Goal: Complete application form: Complete application form

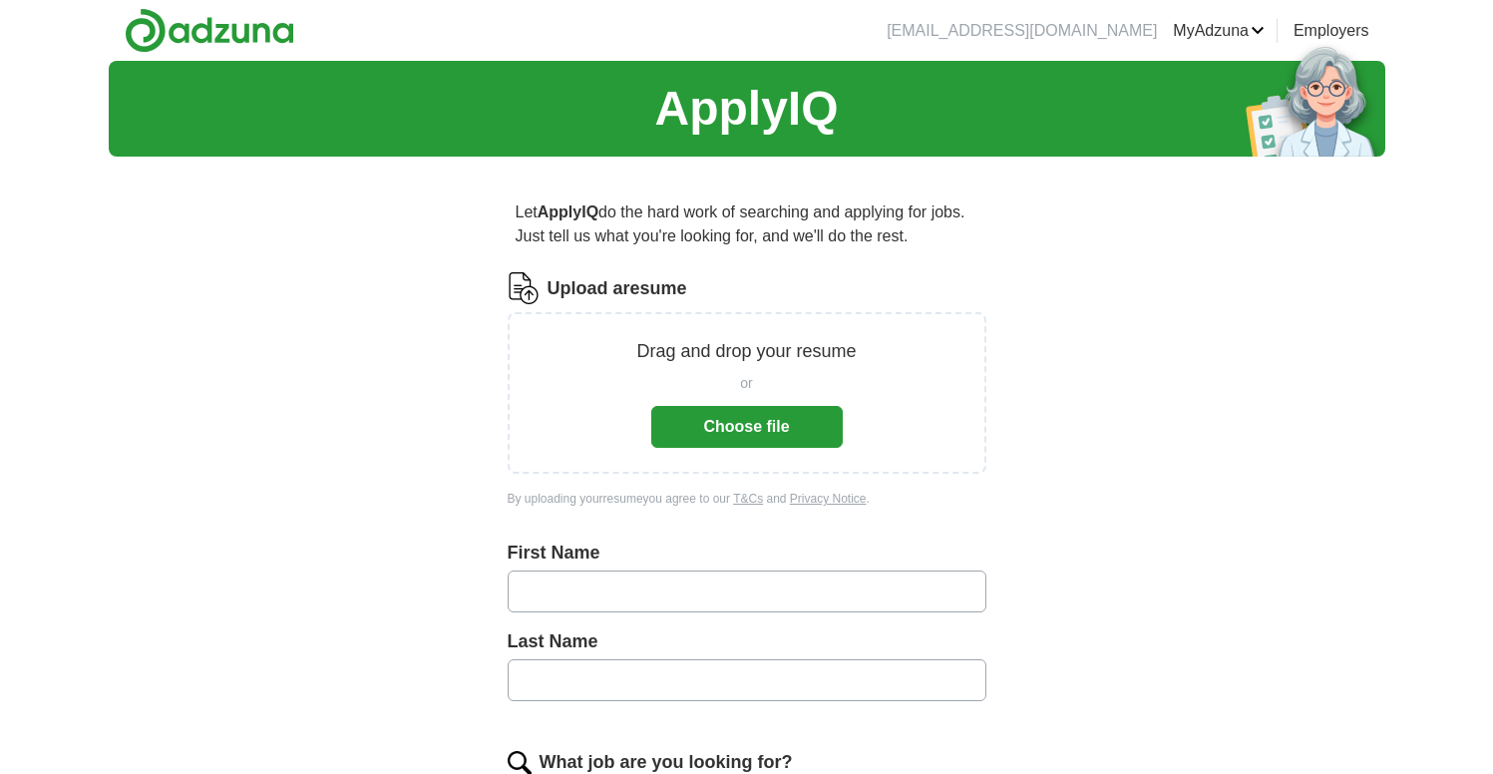
click at [761, 434] on button "Choose file" at bounding box center [746, 427] width 191 height 42
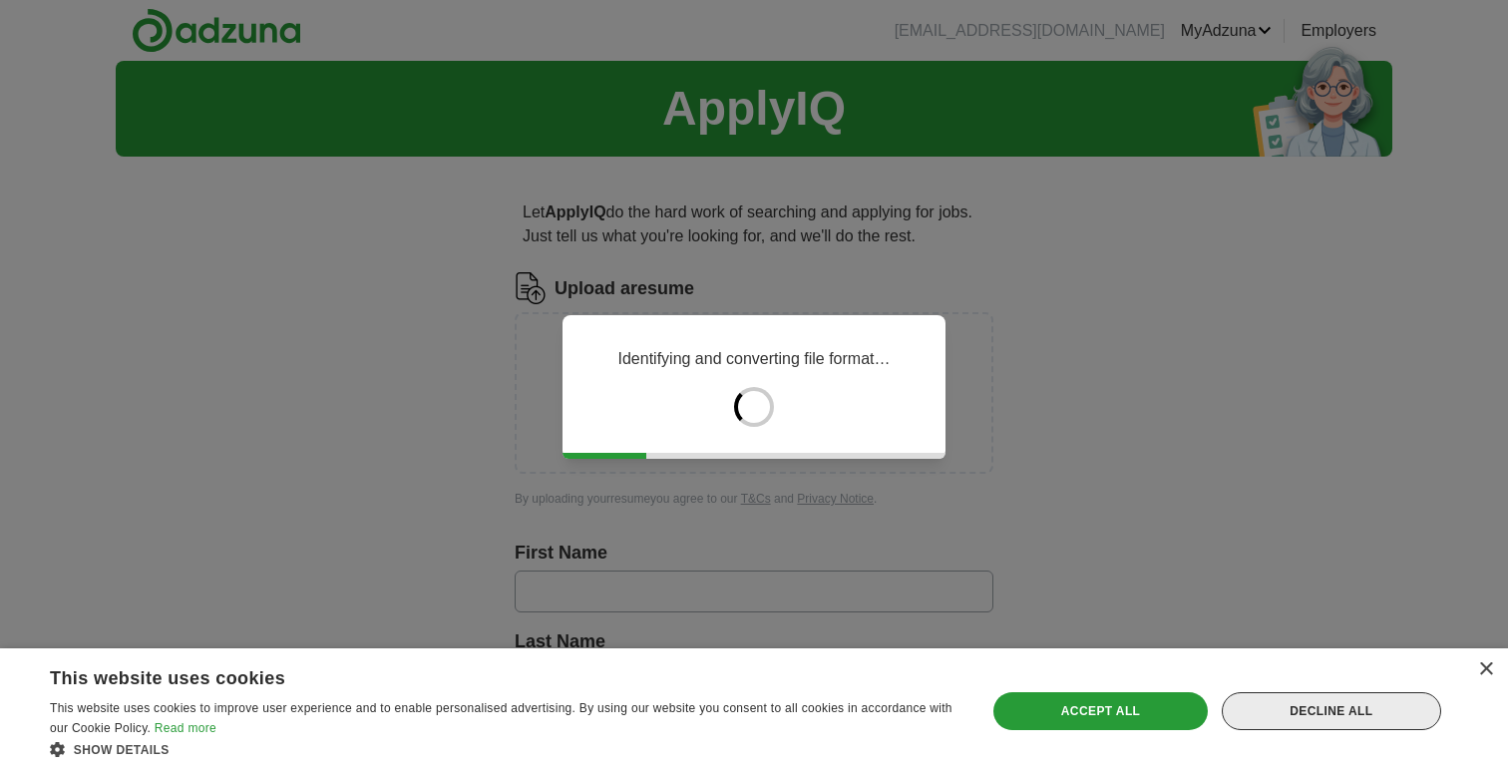
click at [1333, 713] on div "Decline all" at bounding box center [1331, 711] width 219 height 38
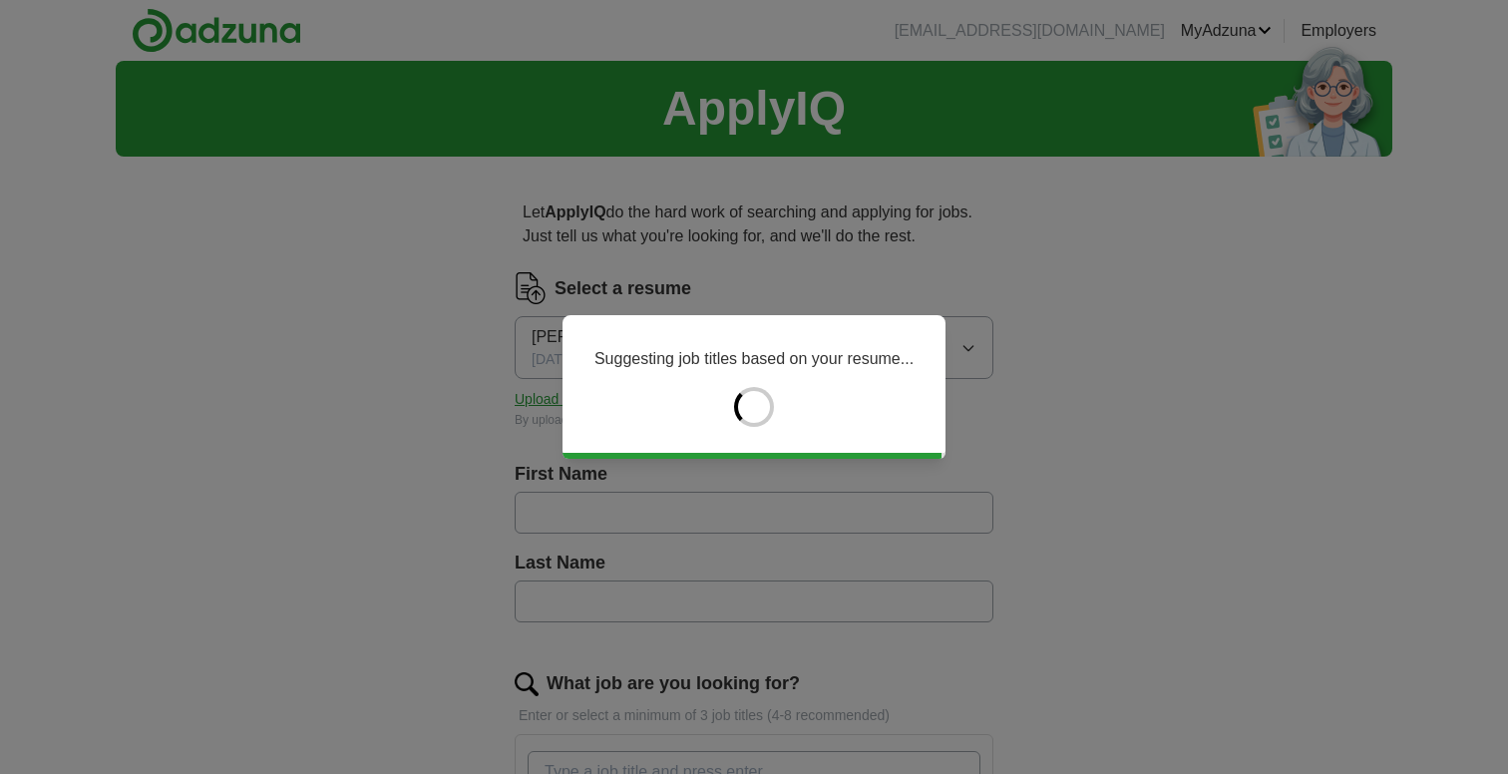
type input "*******"
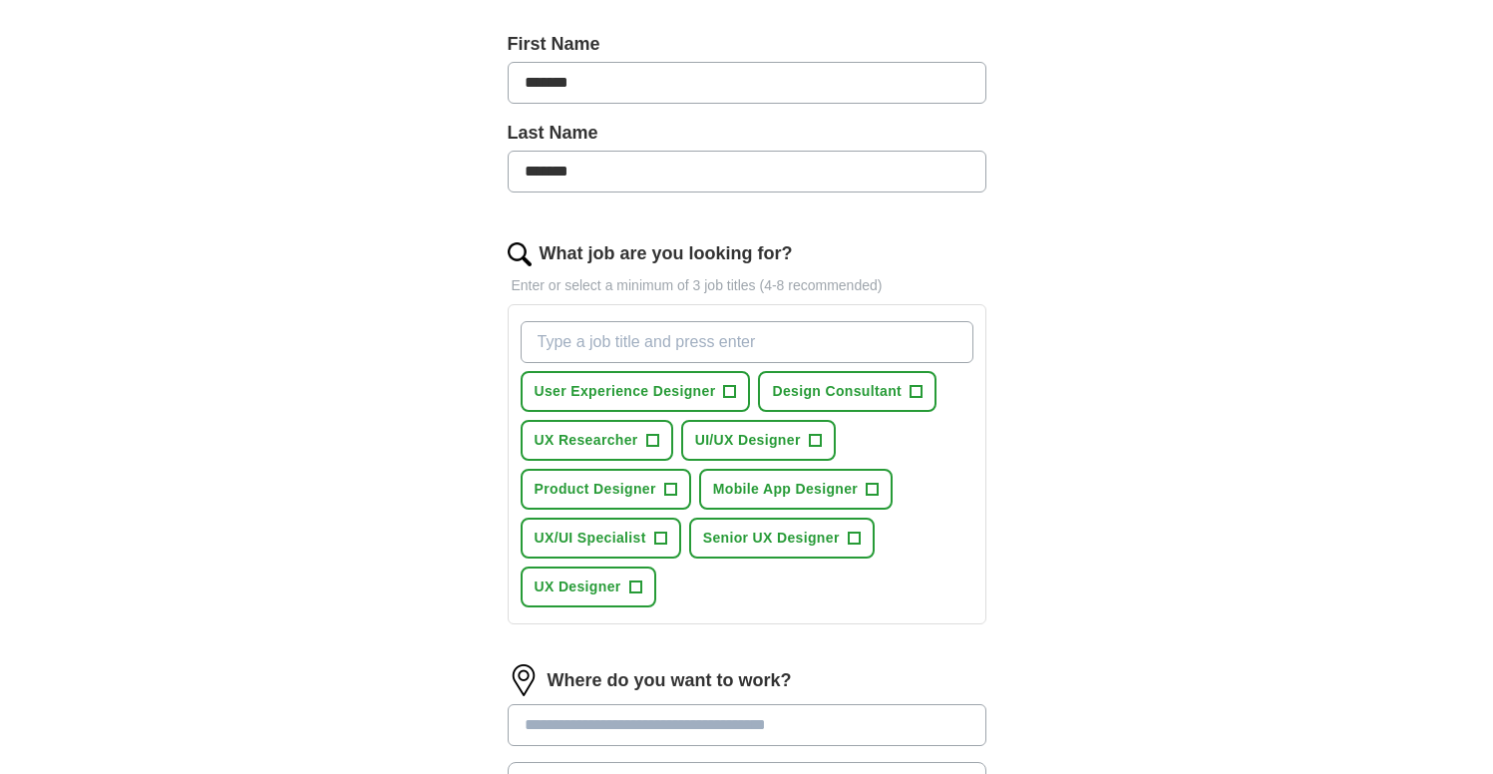
scroll to position [434, 0]
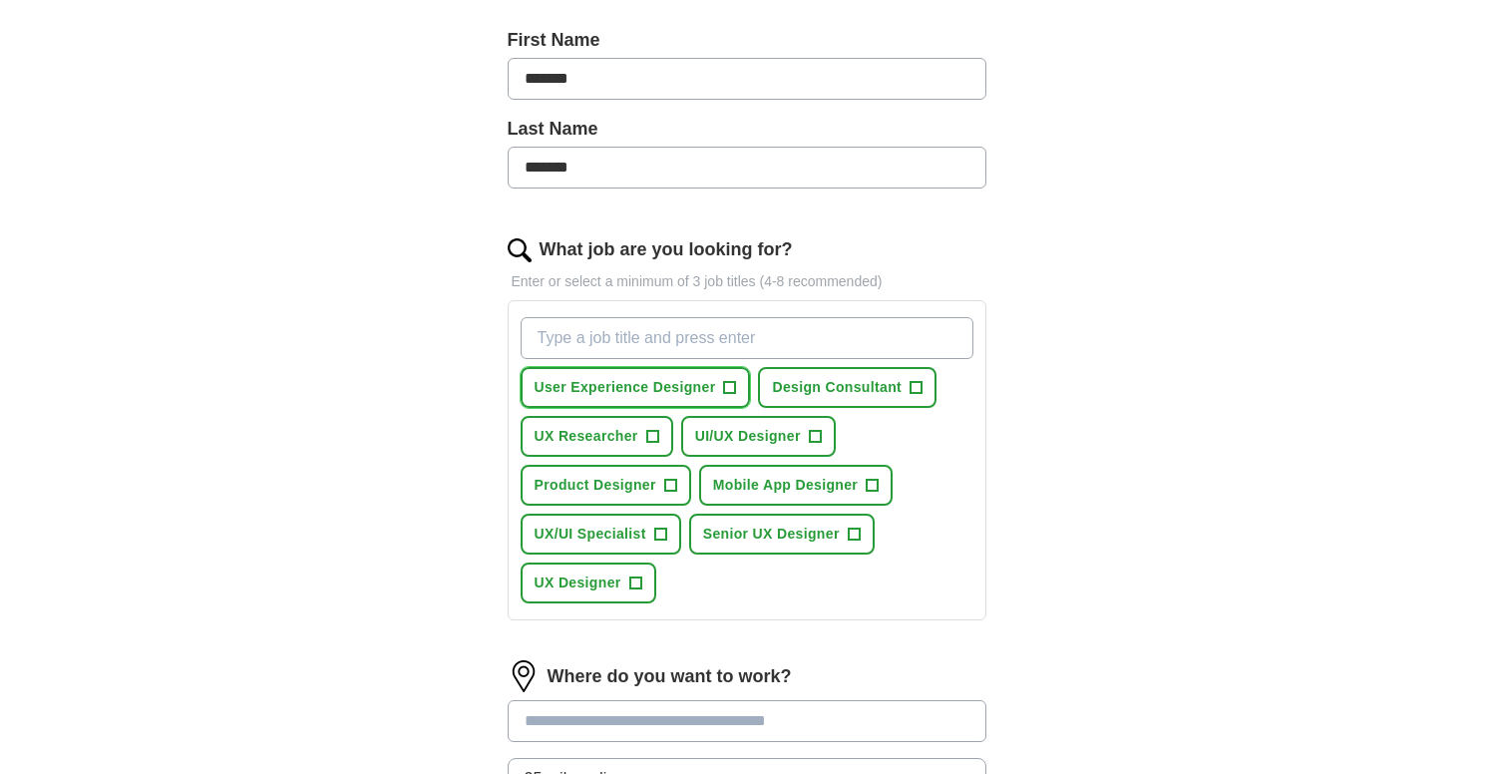
click at [609, 386] on span "User Experience Designer" at bounding box center [626, 387] width 182 height 21
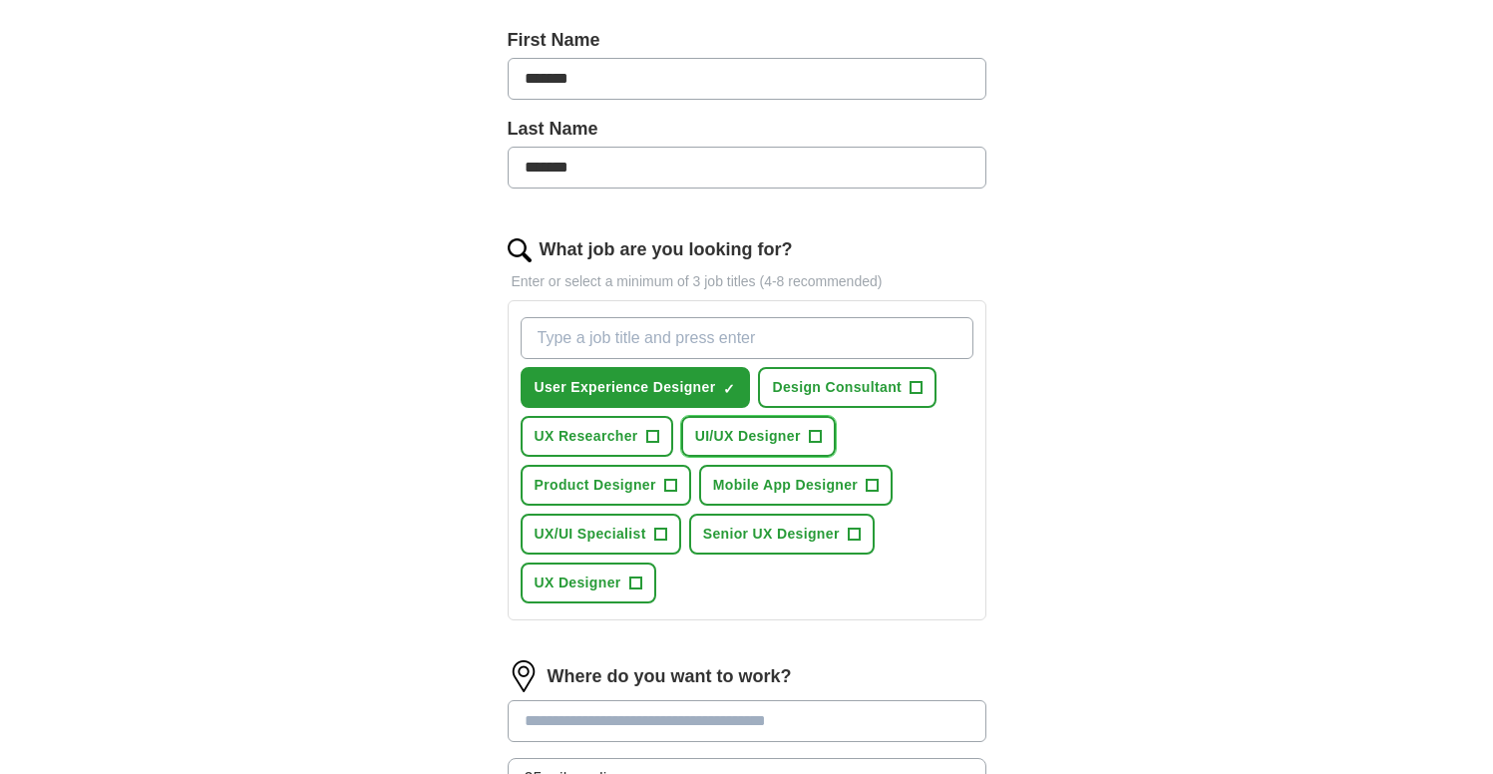
click at [742, 439] on span "UI/UX Designer" at bounding box center [748, 436] width 106 height 21
click at [579, 435] on span "UX Researcher" at bounding box center [587, 436] width 104 height 21
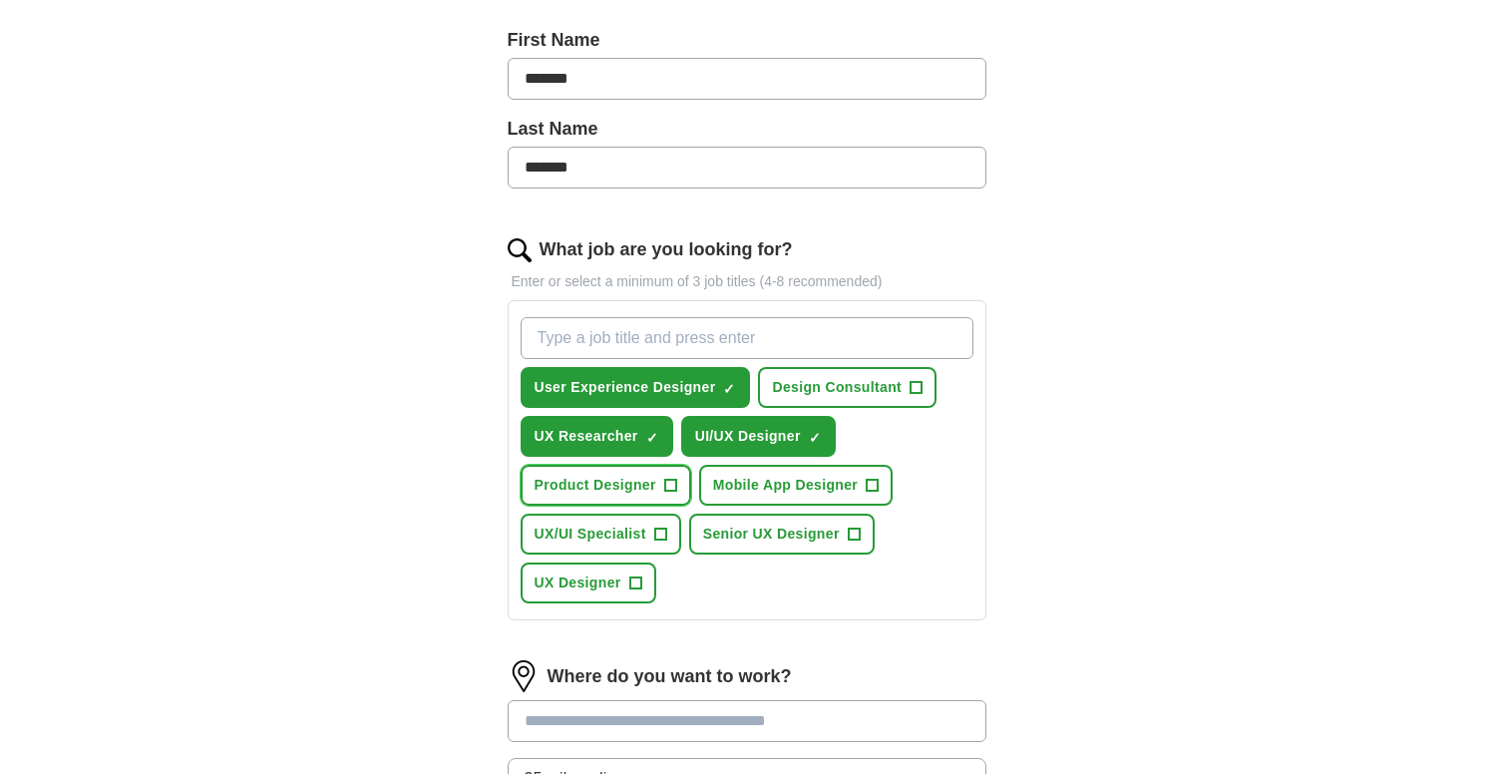
click at [584, 492] on span "Product Designer" at bounding box center [596, 485] width 122 height 21
click at [831, 388] on span "Design Consultant" at bounding box center [837, 387] width 130 height 21
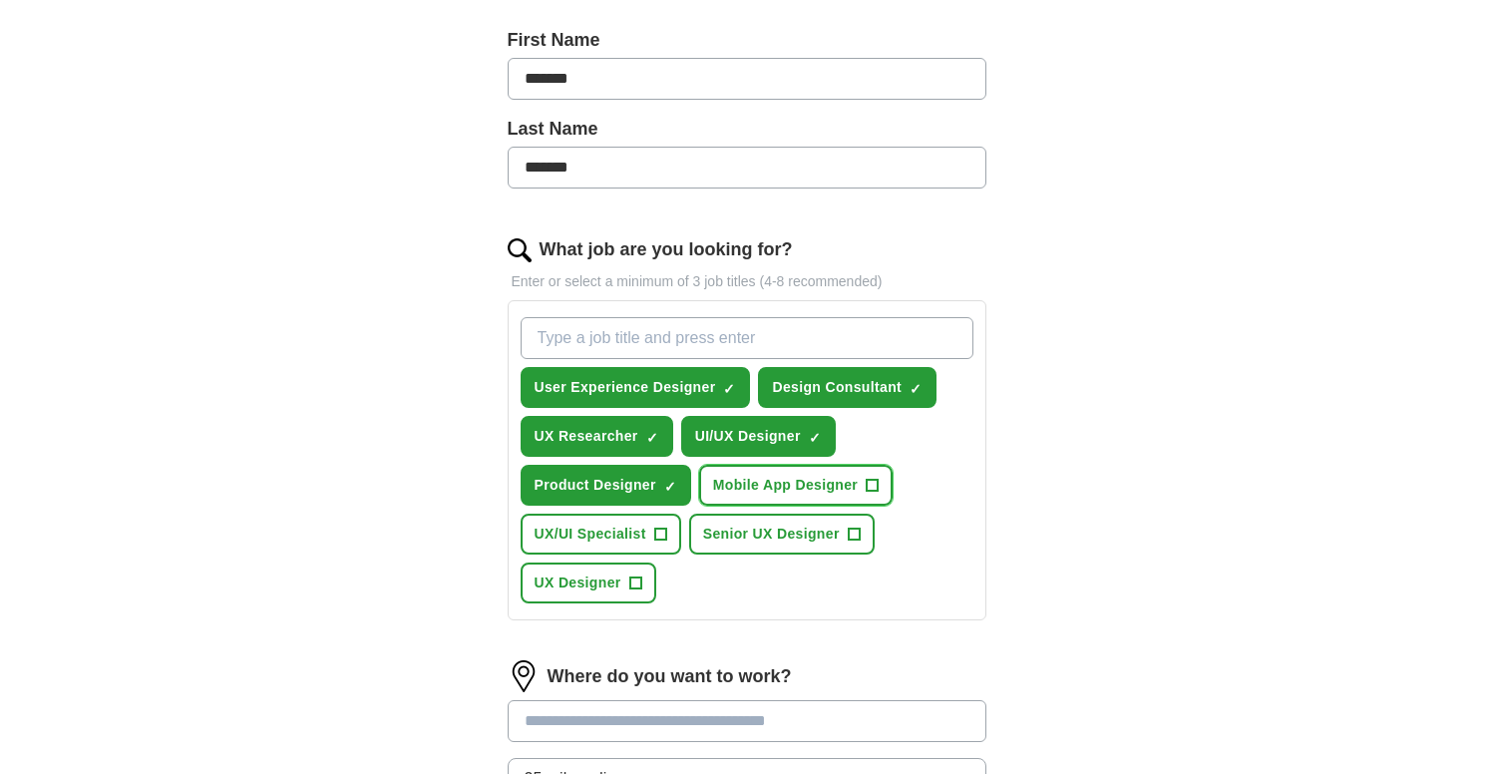
click at [778, 492] on span "Mobile App Designer" at bounding box center [785, 485] width 145 height 21
click at [591, 540] on span "UX/UI Specialist" at bounding box center [591, 534] width 112 height 21
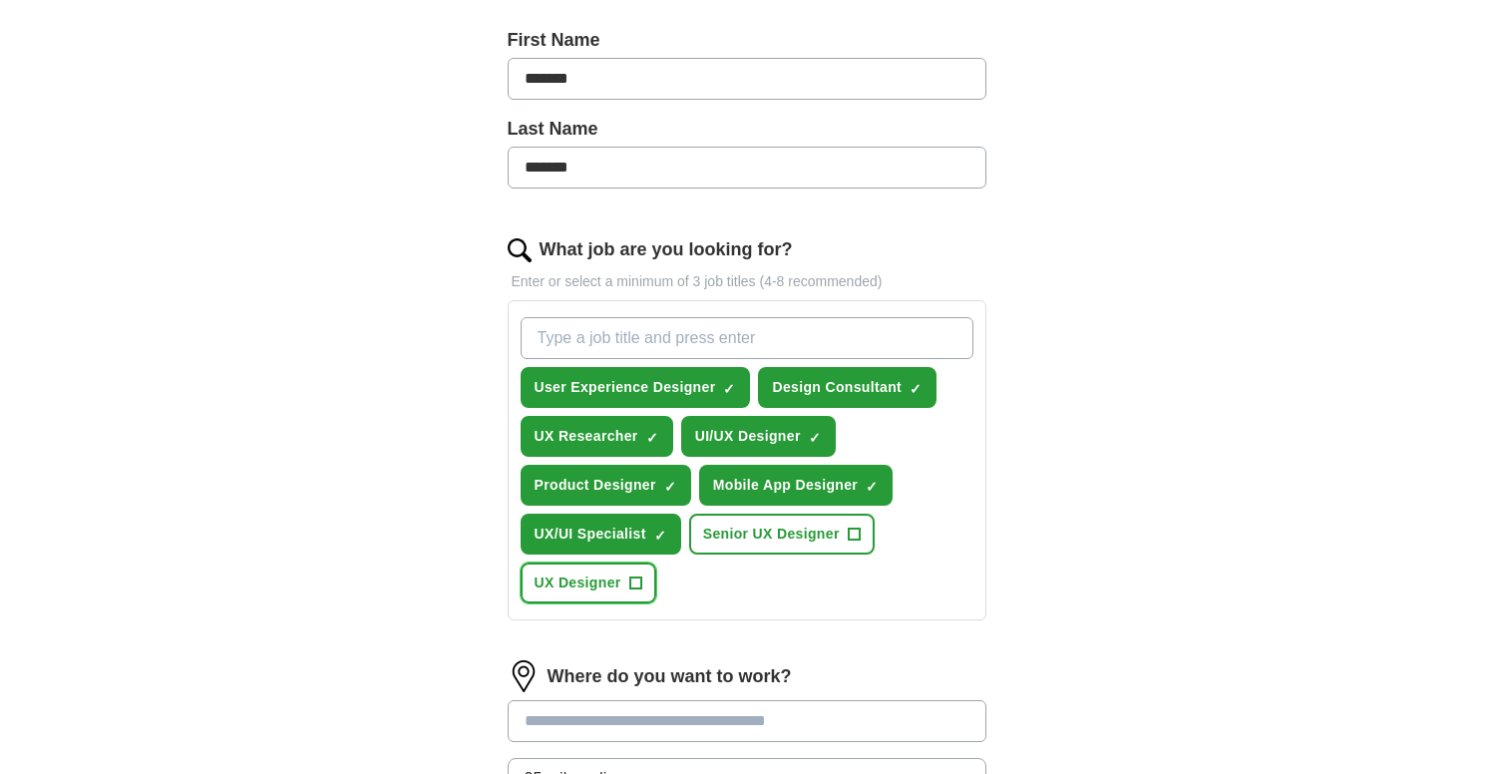
click at [579, 583] on span "UX Designer" at bounding box center [578, 582] width 87 height 21
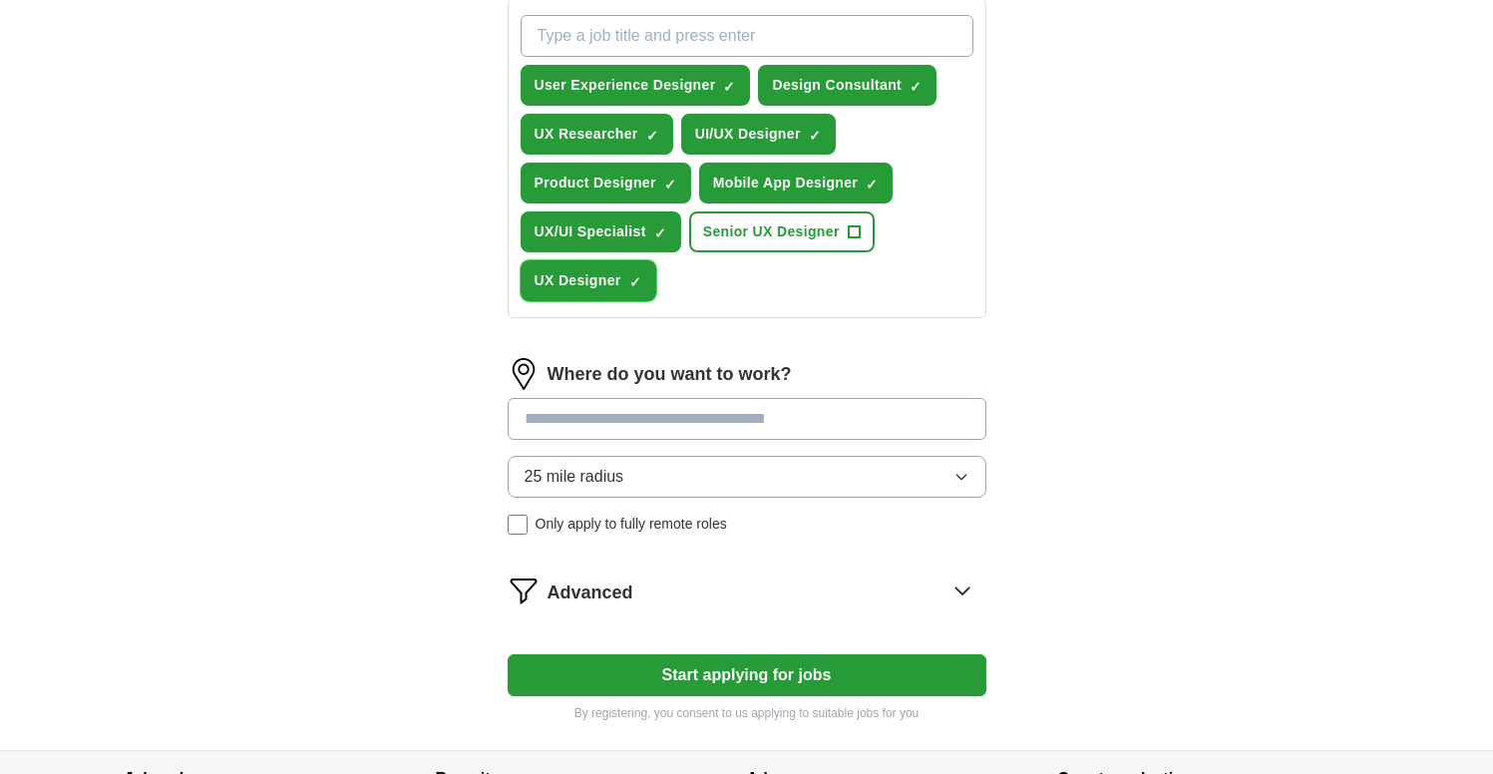
scroll to position [738, 0]
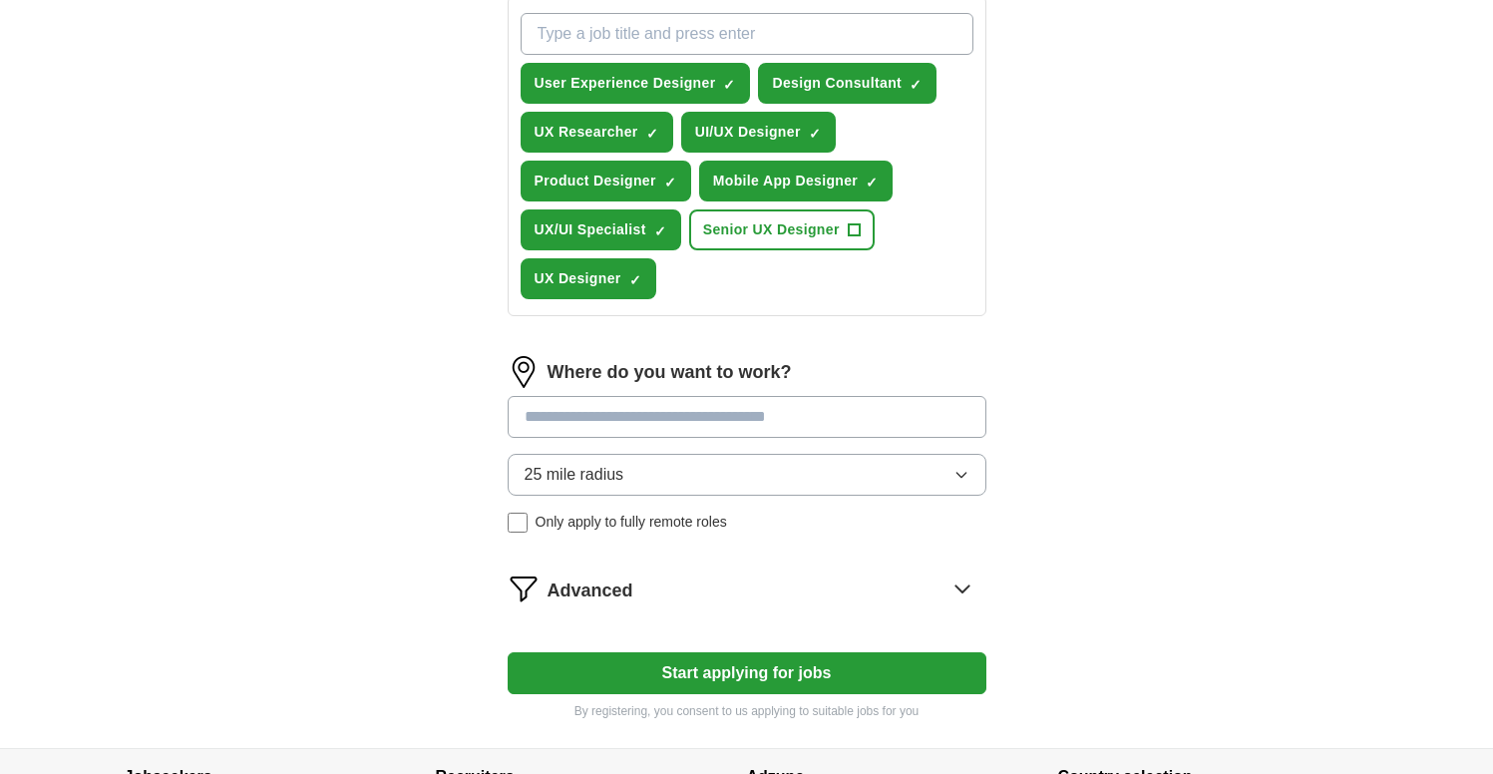
click at [774, 670] on button "Start applying for jobs" at bounding box center [747, 673] width 479 height 42
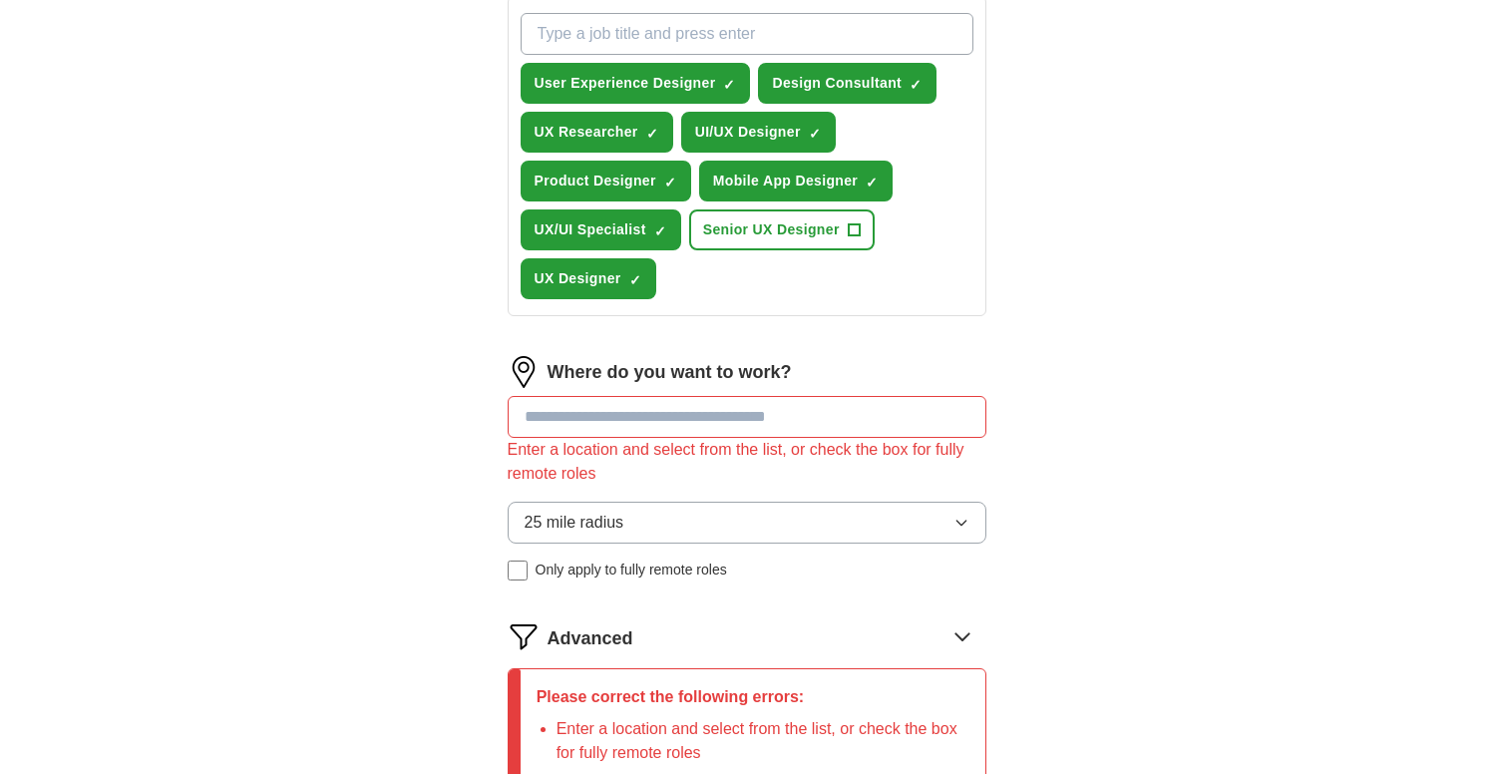
click at [718, 425] on input at bounding box center [747, 417] width 479 height 42
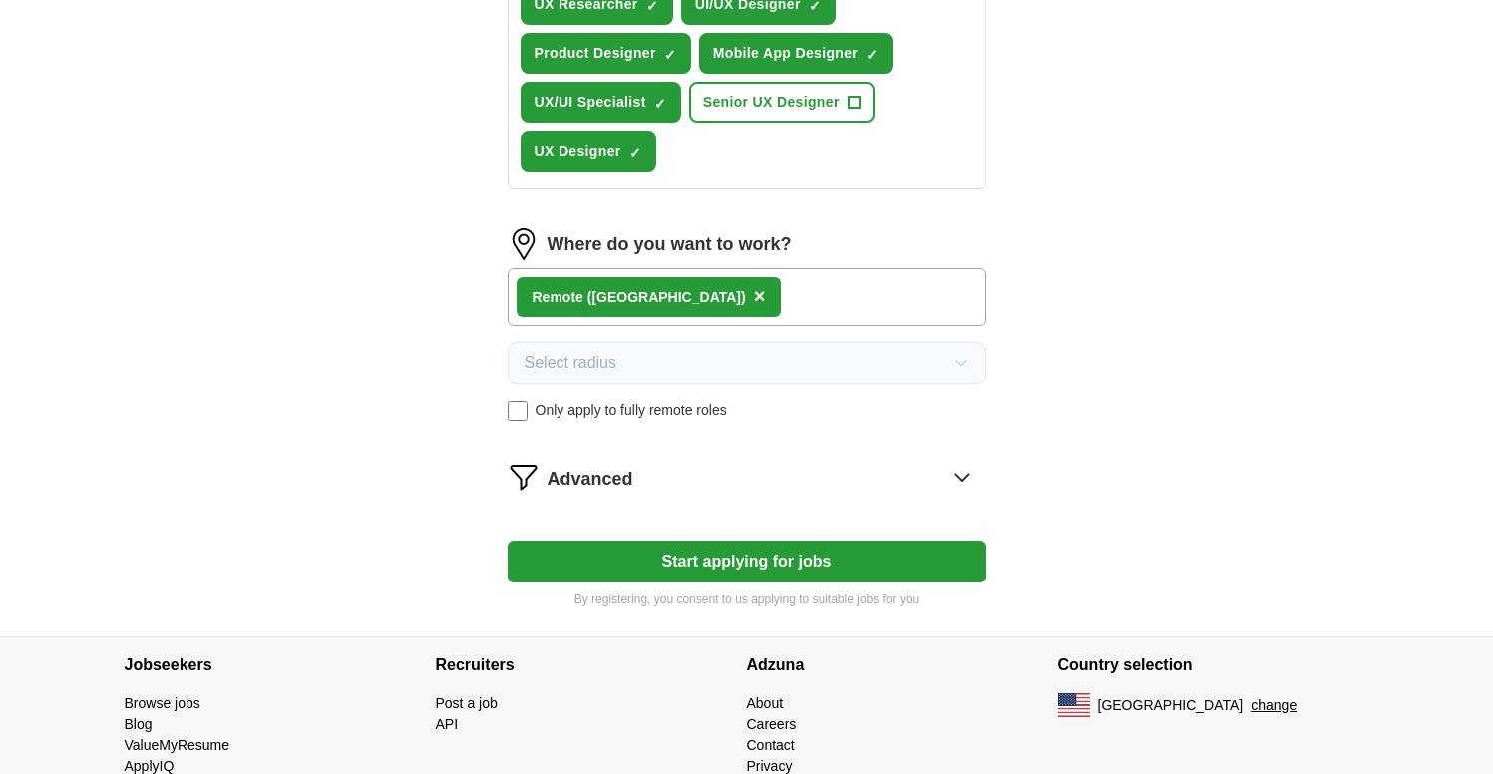
click at [750, 566] on button "Start applying for jobs" at bounding box center [747, 562] width 479 height 42
select select "**"
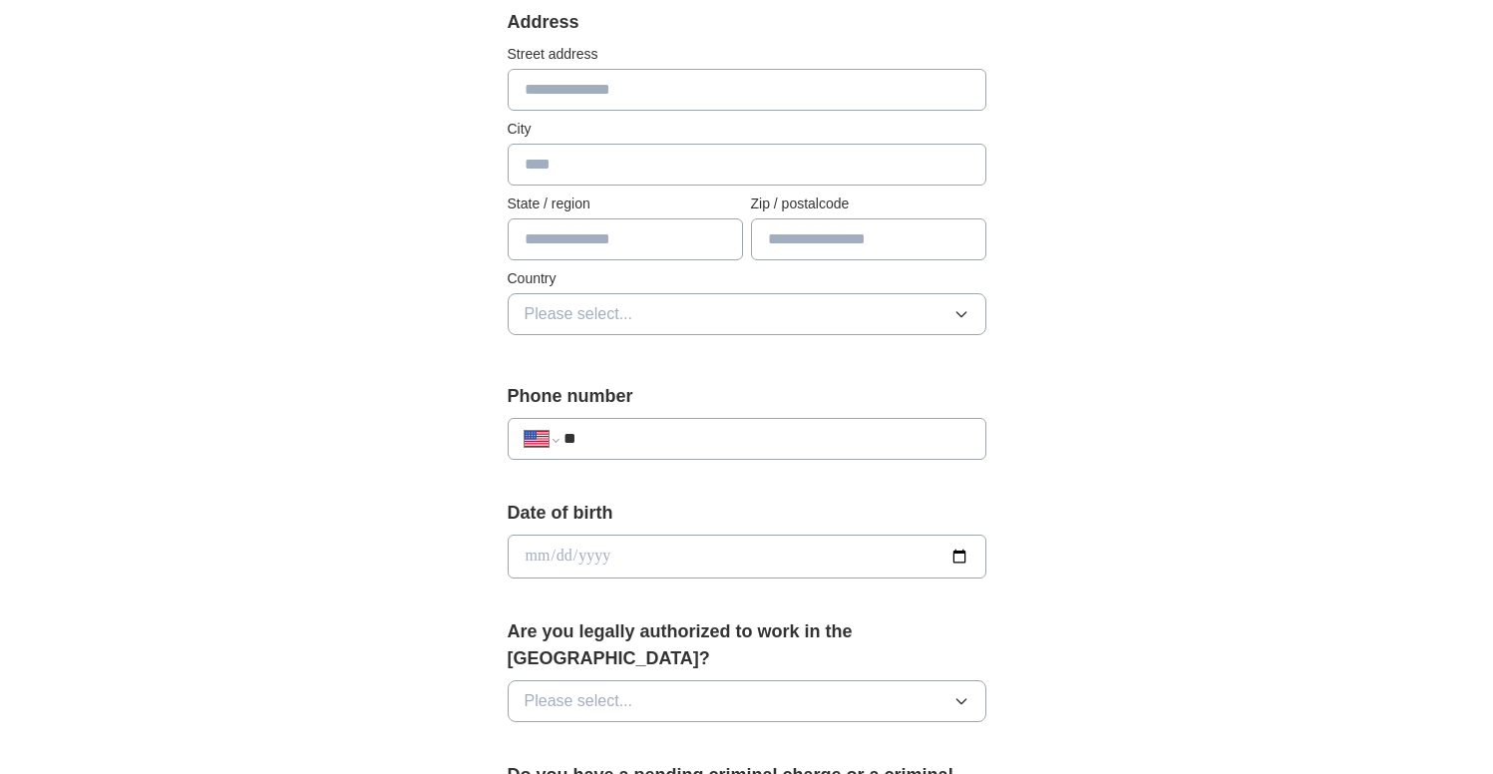
scroll to position [432, 0]
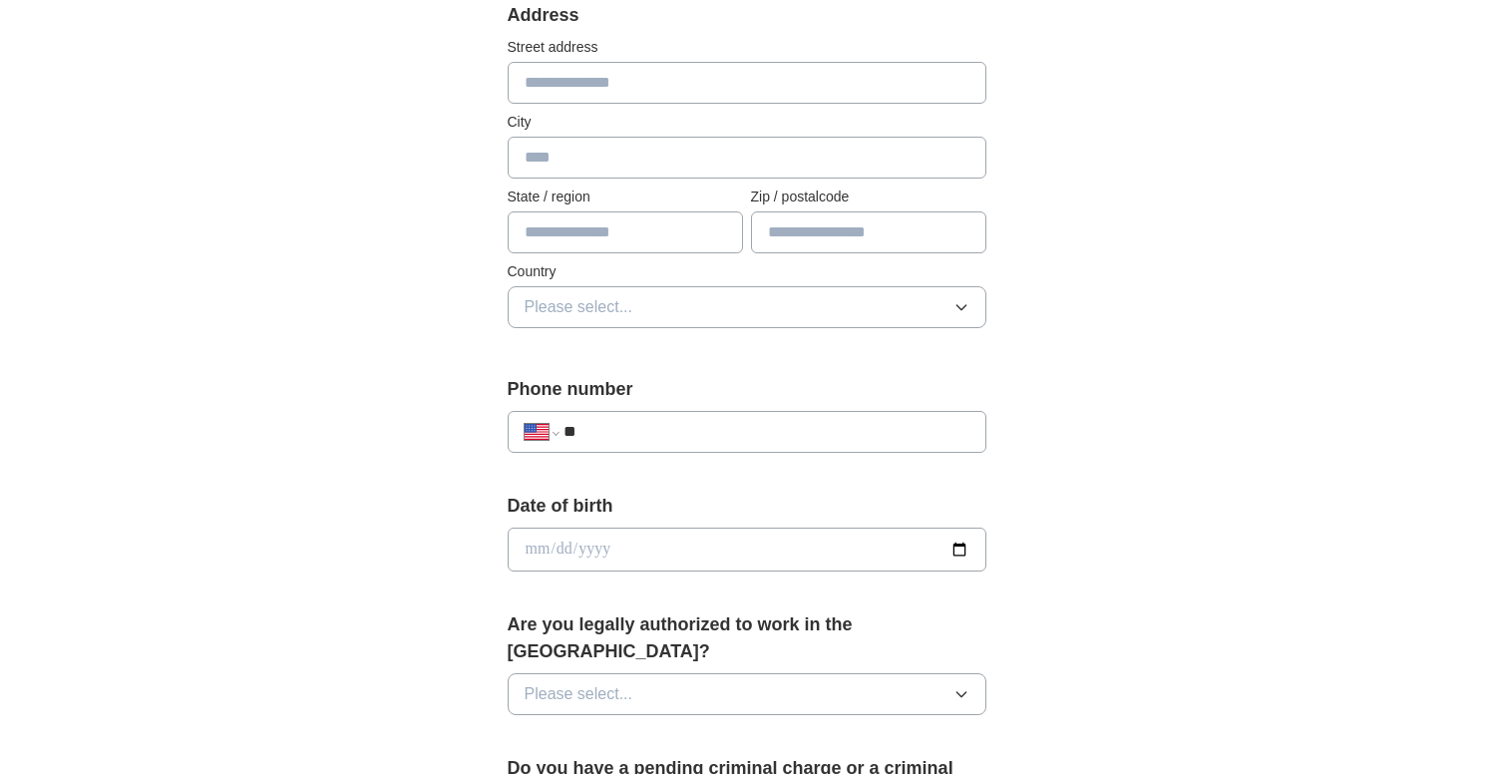
click at [596, 434] on input "**" at bounding box center [765, 432] width 405 height 24
type input "**********"
click at [542, 536] on input "date" at bounding box center [747, 550] width 479 height 44
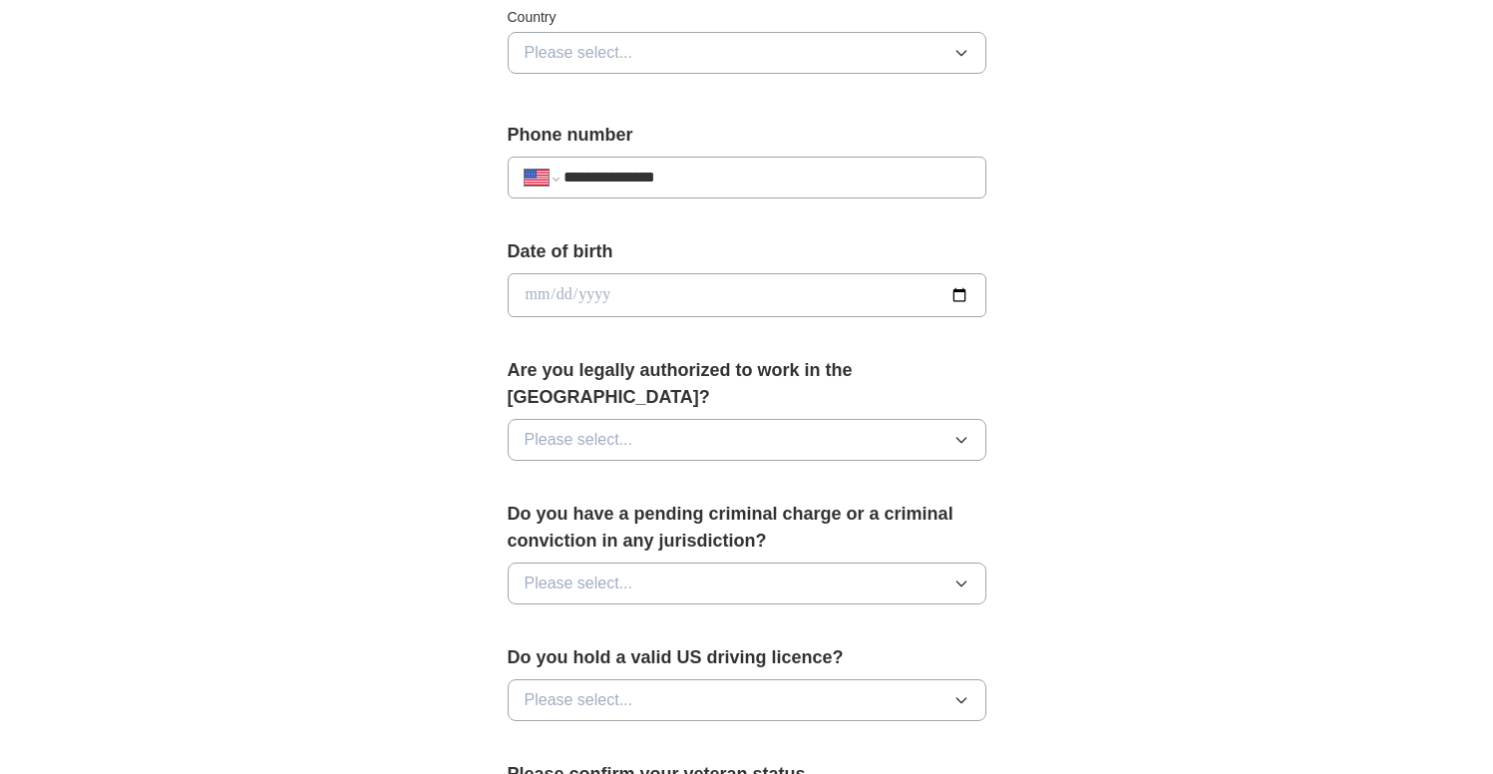
scroll to position [694, 0]
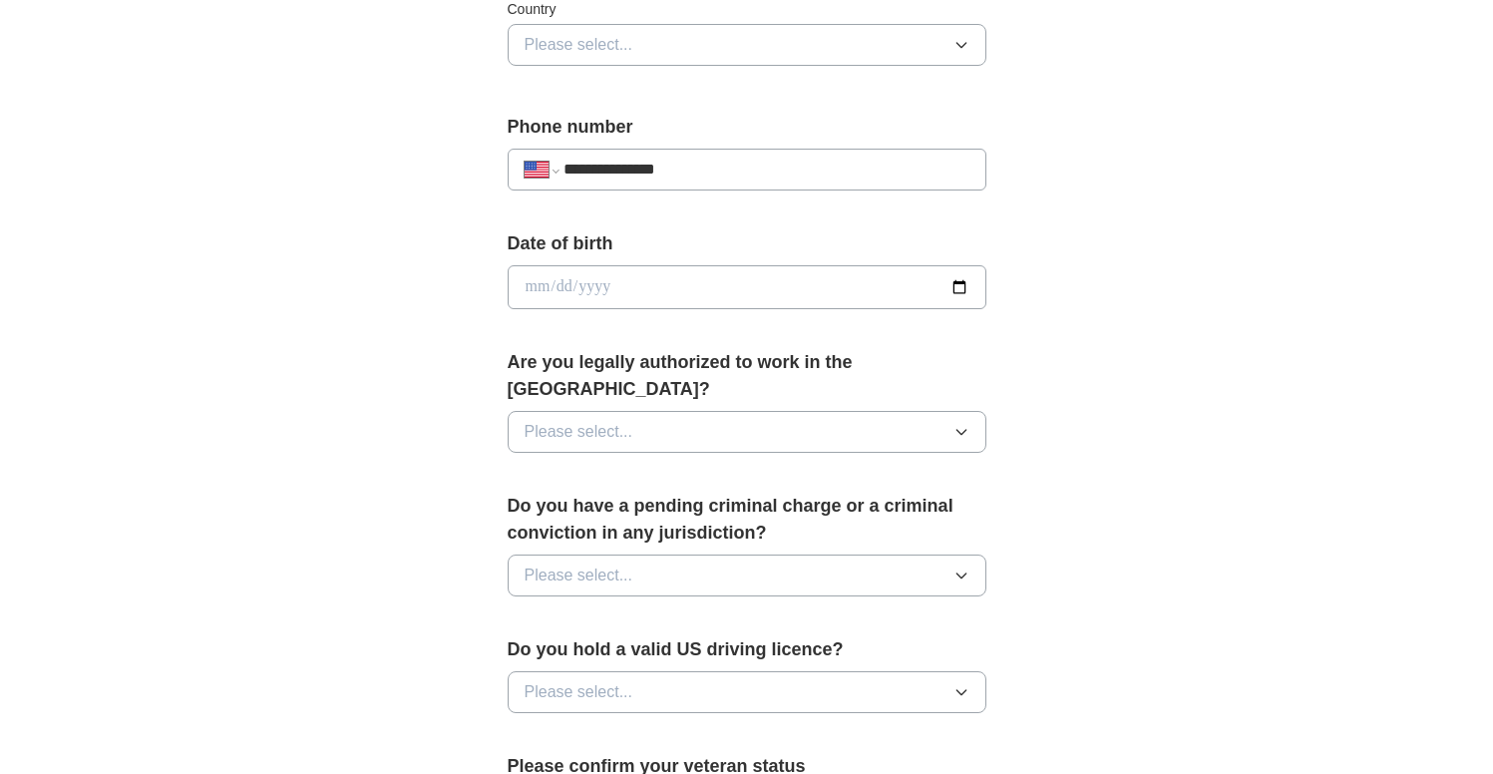
click at [961, 424] on icon "button" at bounding box center [961, 432] width 16 height 16
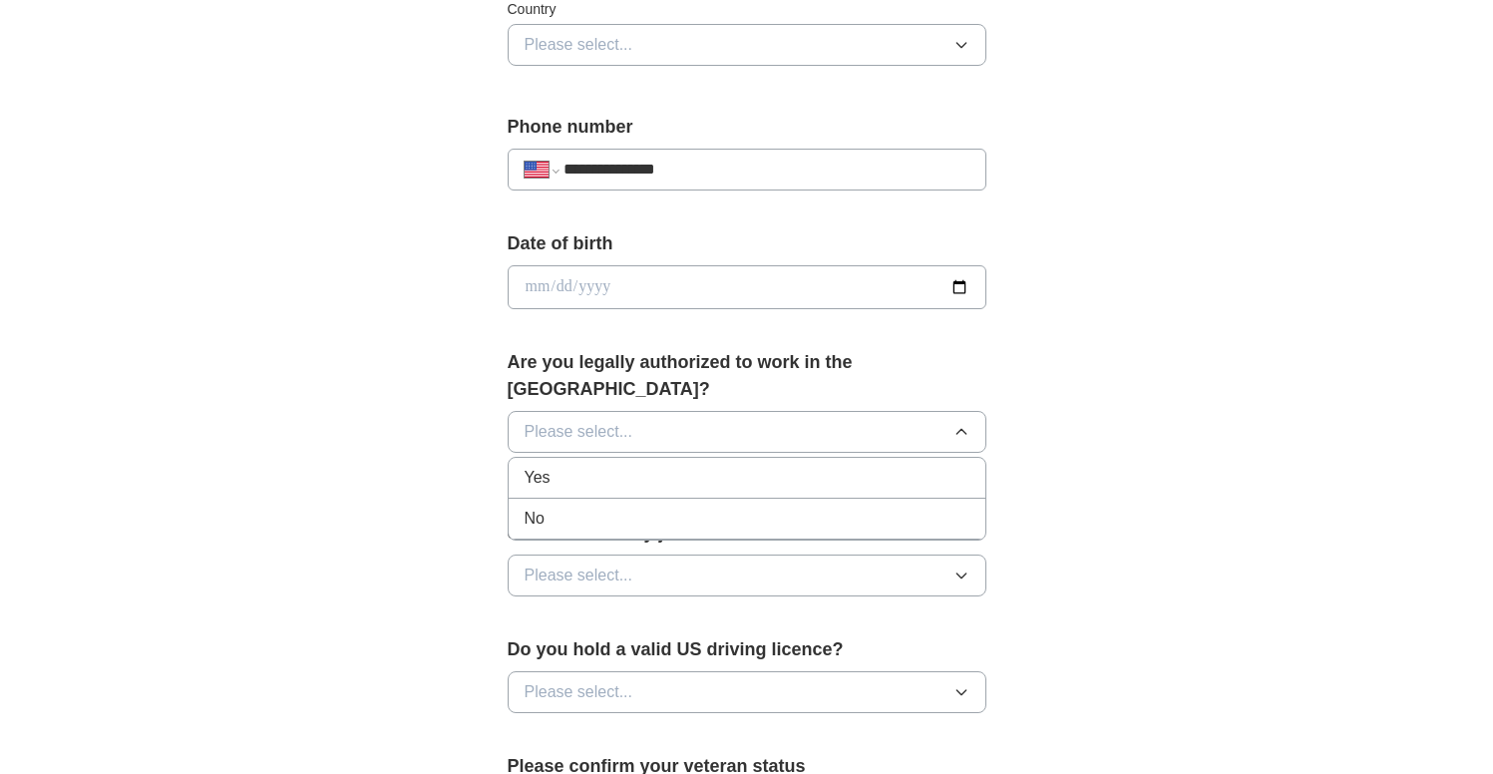
click at [923, 466] on div "Yes" at bounding box center [747, 478] width 445 height 24
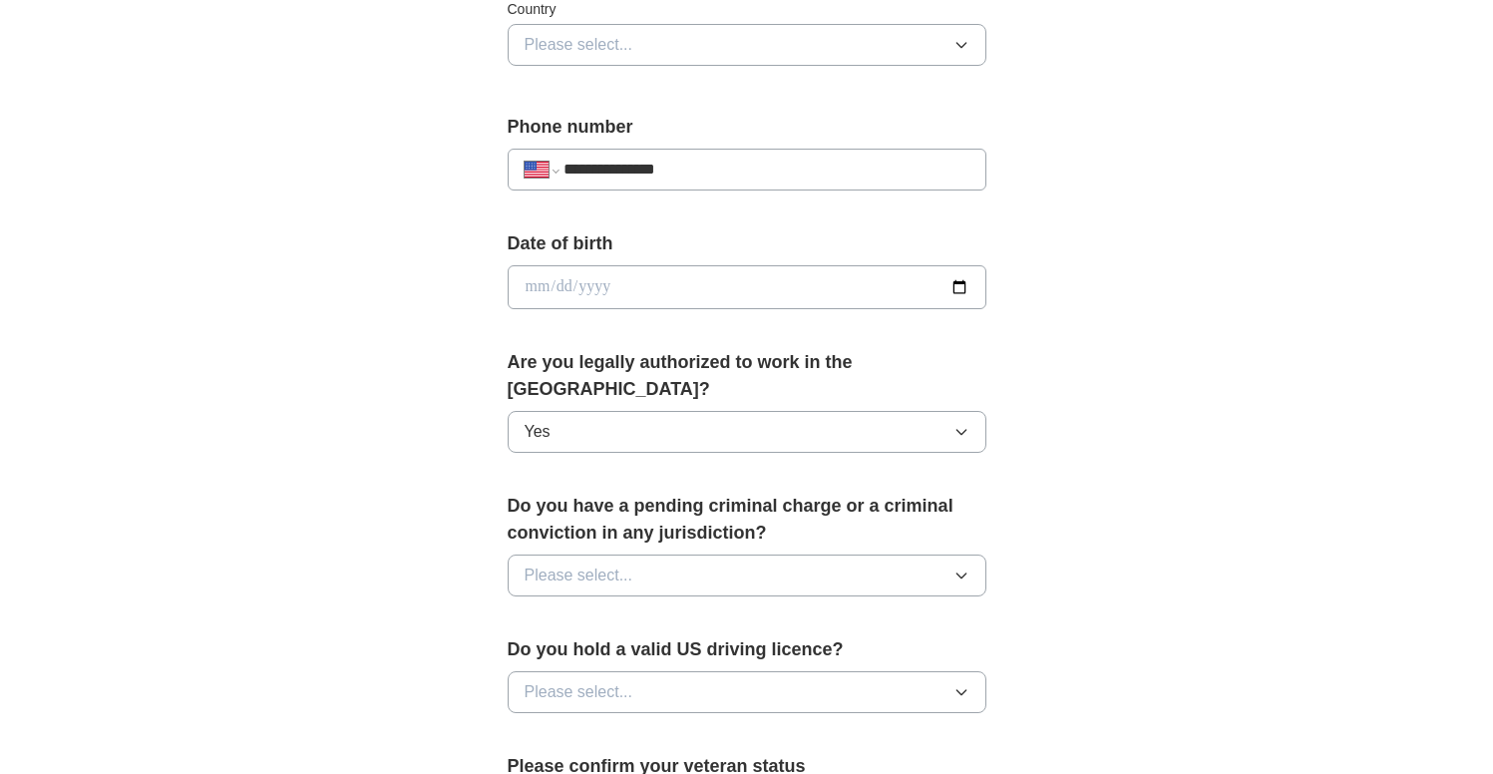
click at [958, 573] on icon "button" at bounding box center [960, 575] width 9 height 5
click at [915, 650] on div "No" at bounding box center [747, 662] width 445 height 24
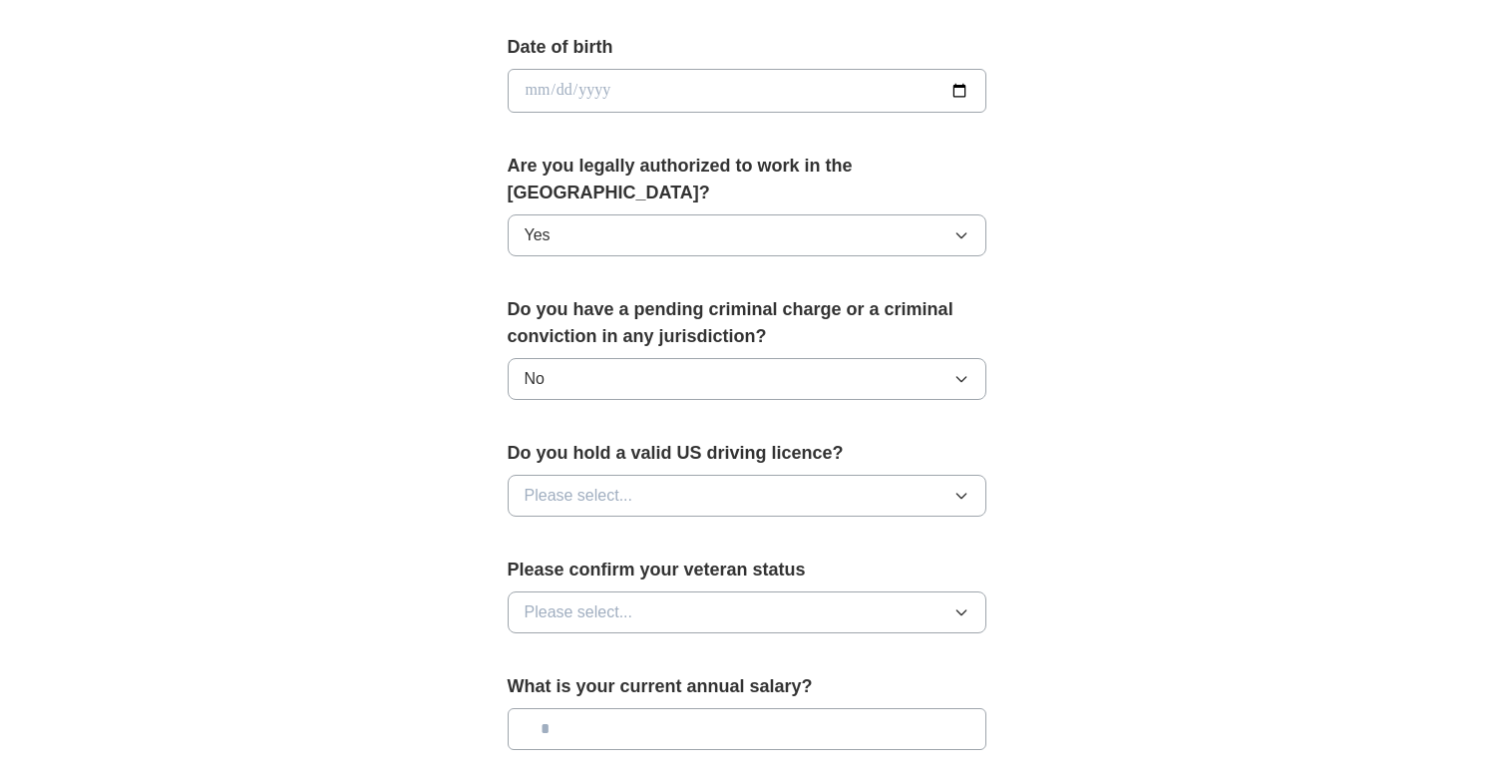
scroll to position [895, 0]
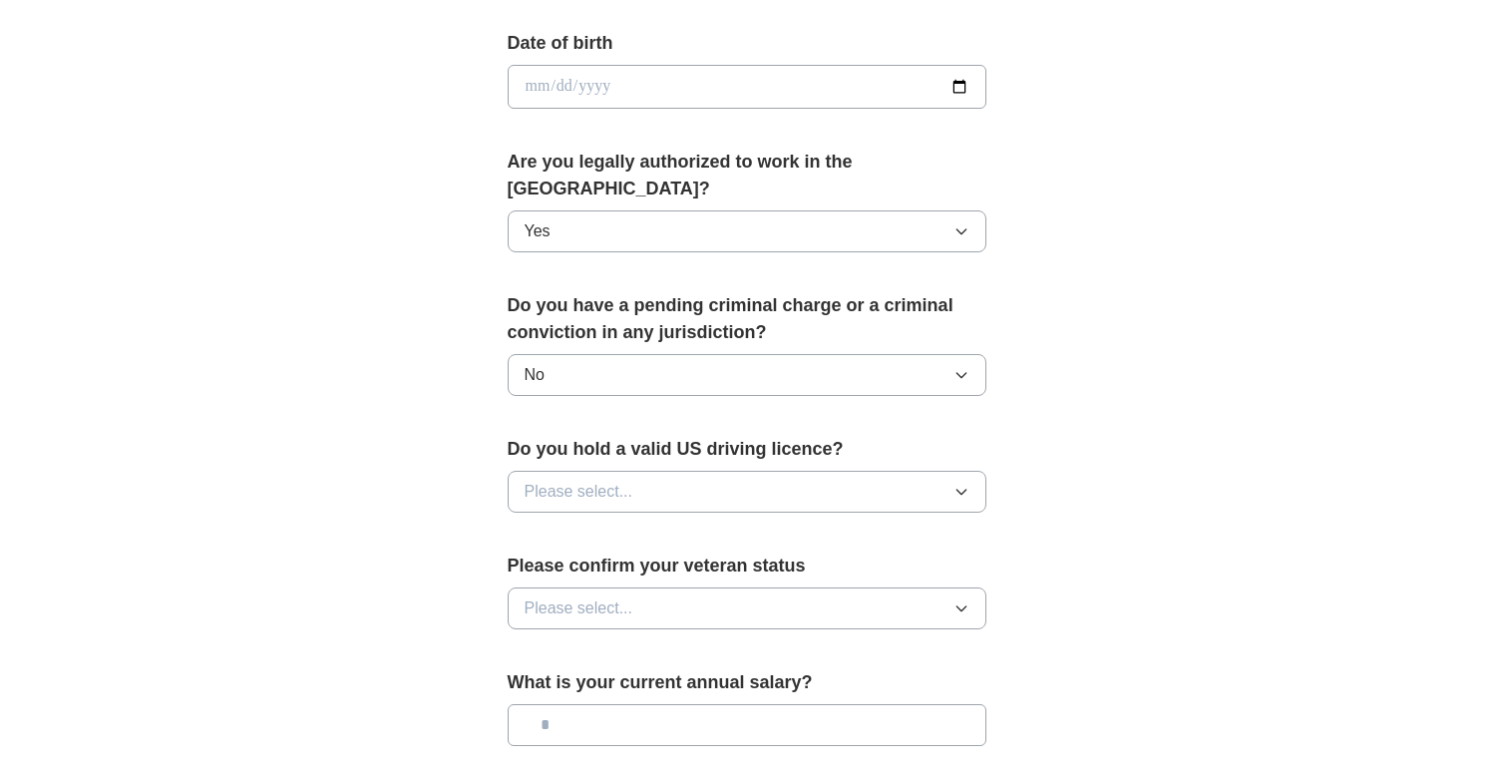
click at [953, 484] on icon "button" at bounding box center [961, 492] width 16 height 16
click at [930, 526] on div "Yes" at bounding box center [747, 538] width 445 height 24
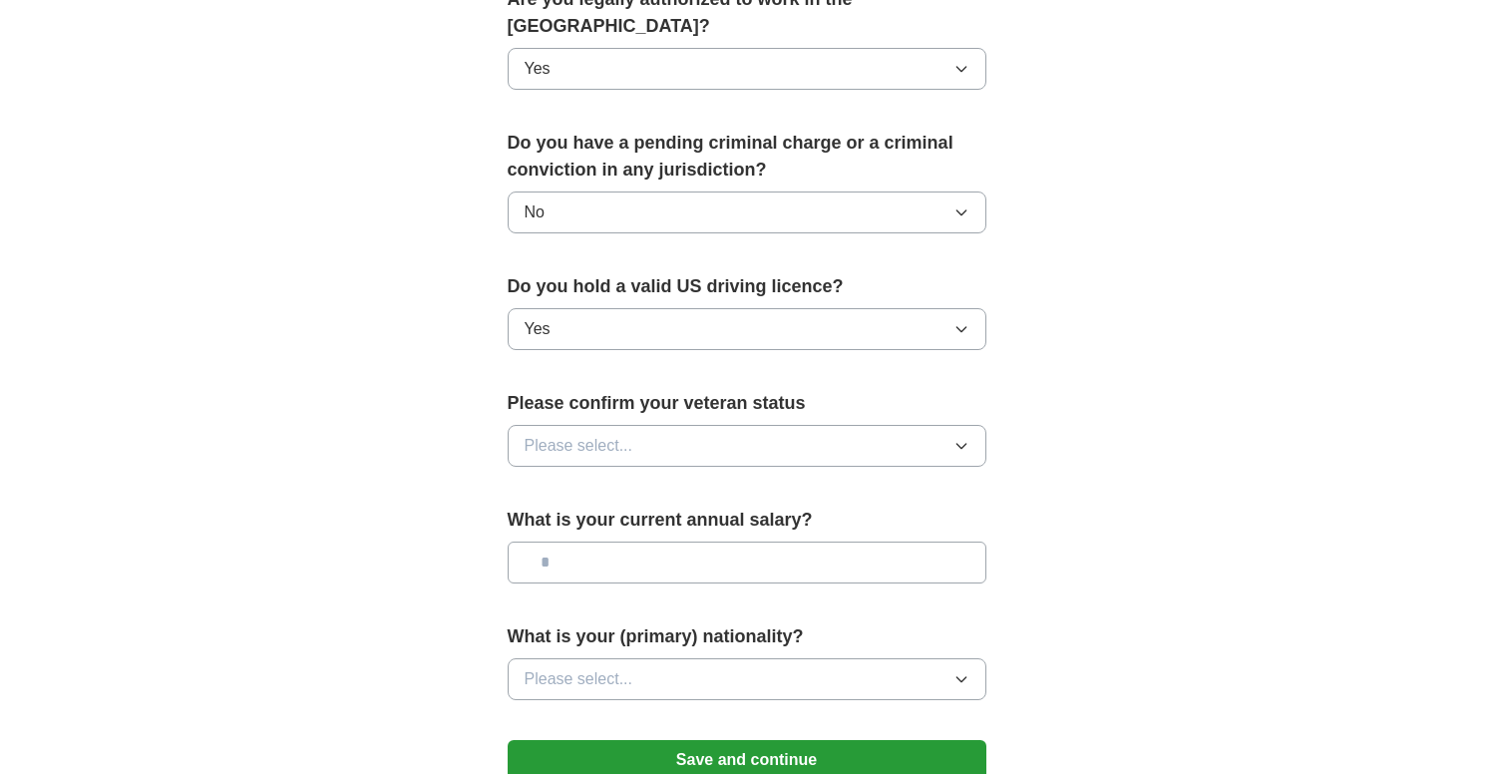
scroll to position [1068, 0]
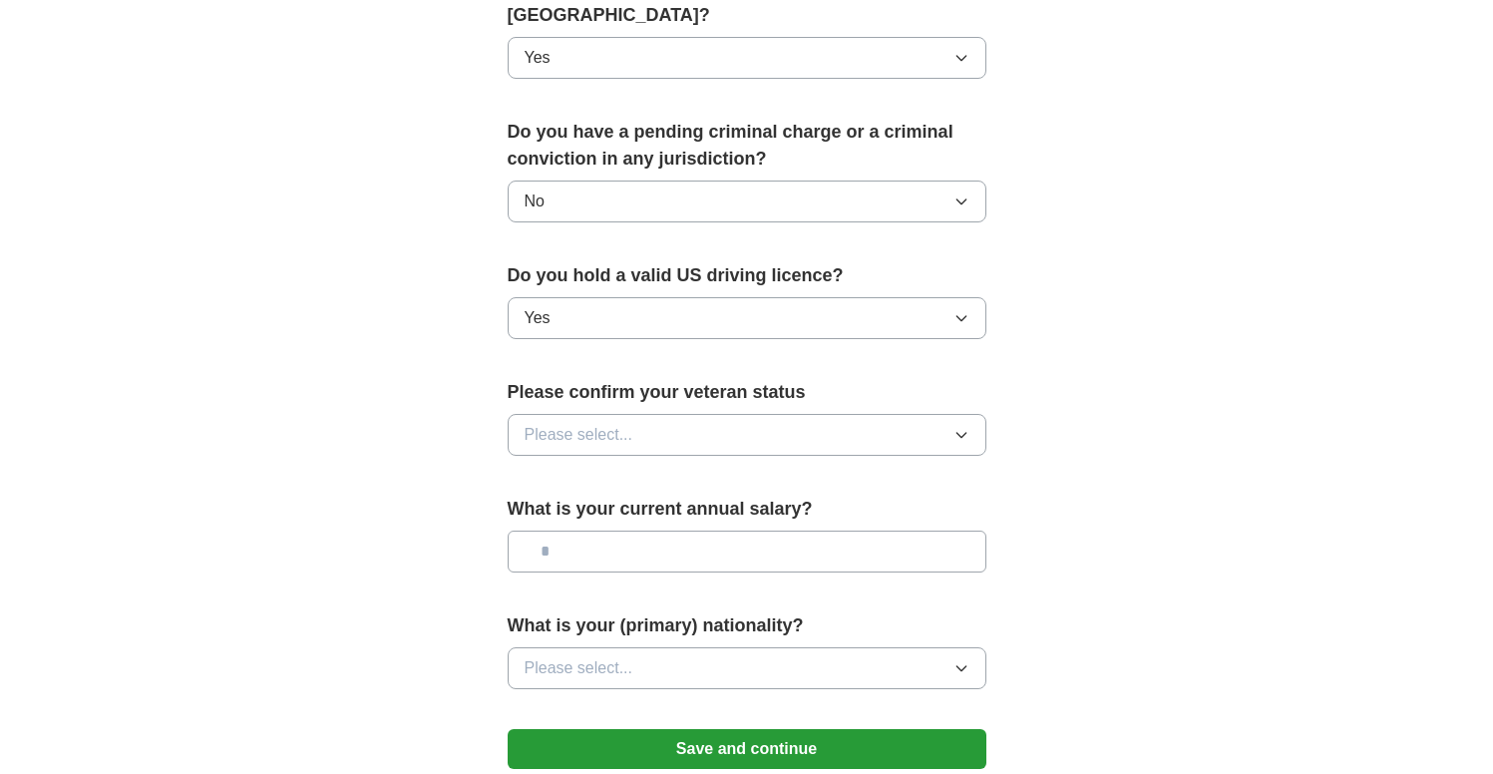
click at [962, 427] on icon "button" at bounding box center [961, 435] width 16 height 16
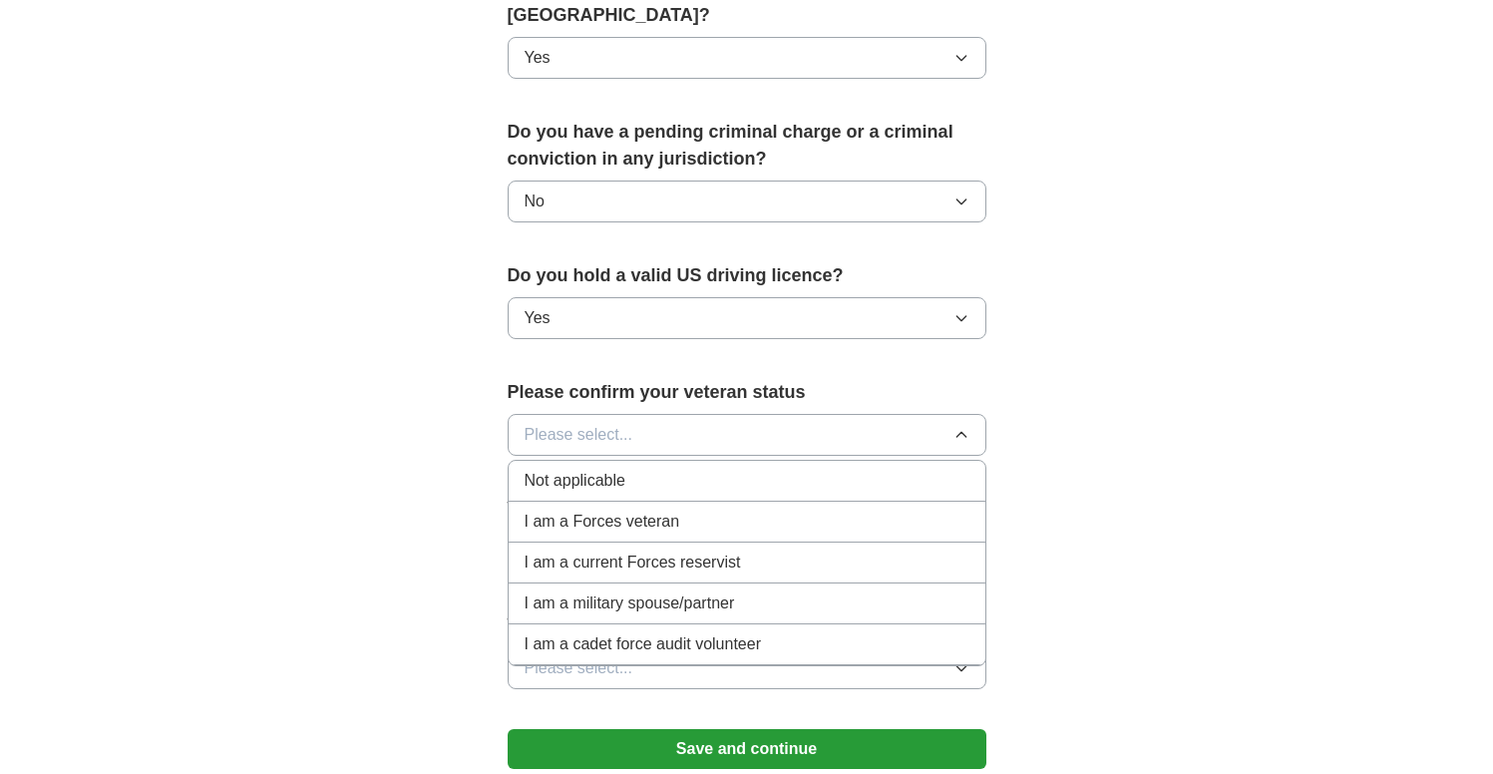
click at [942, 469] on div "Not applicable" at bounding box center [747, 481] width 445 height 24
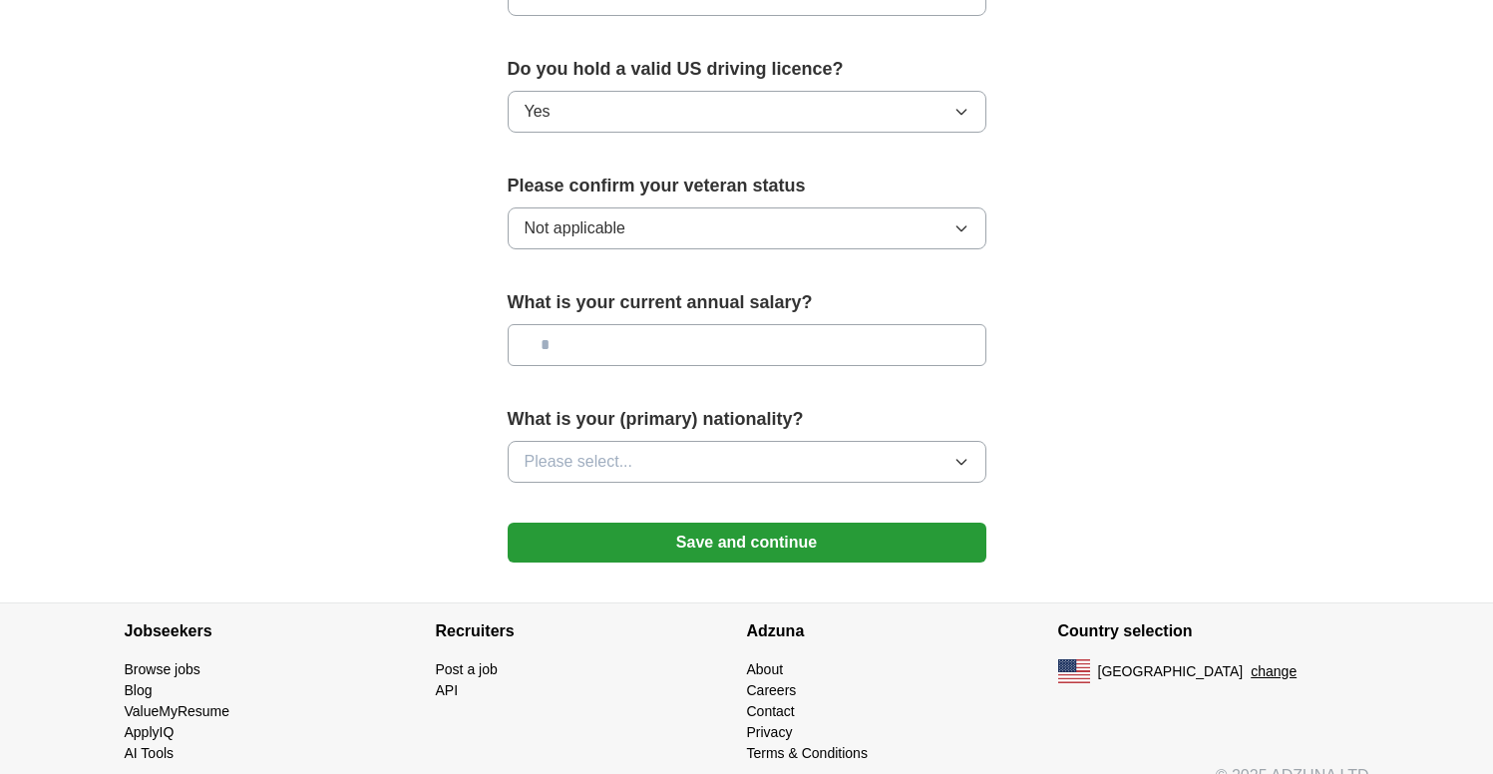
scroll to position [1277, 0]
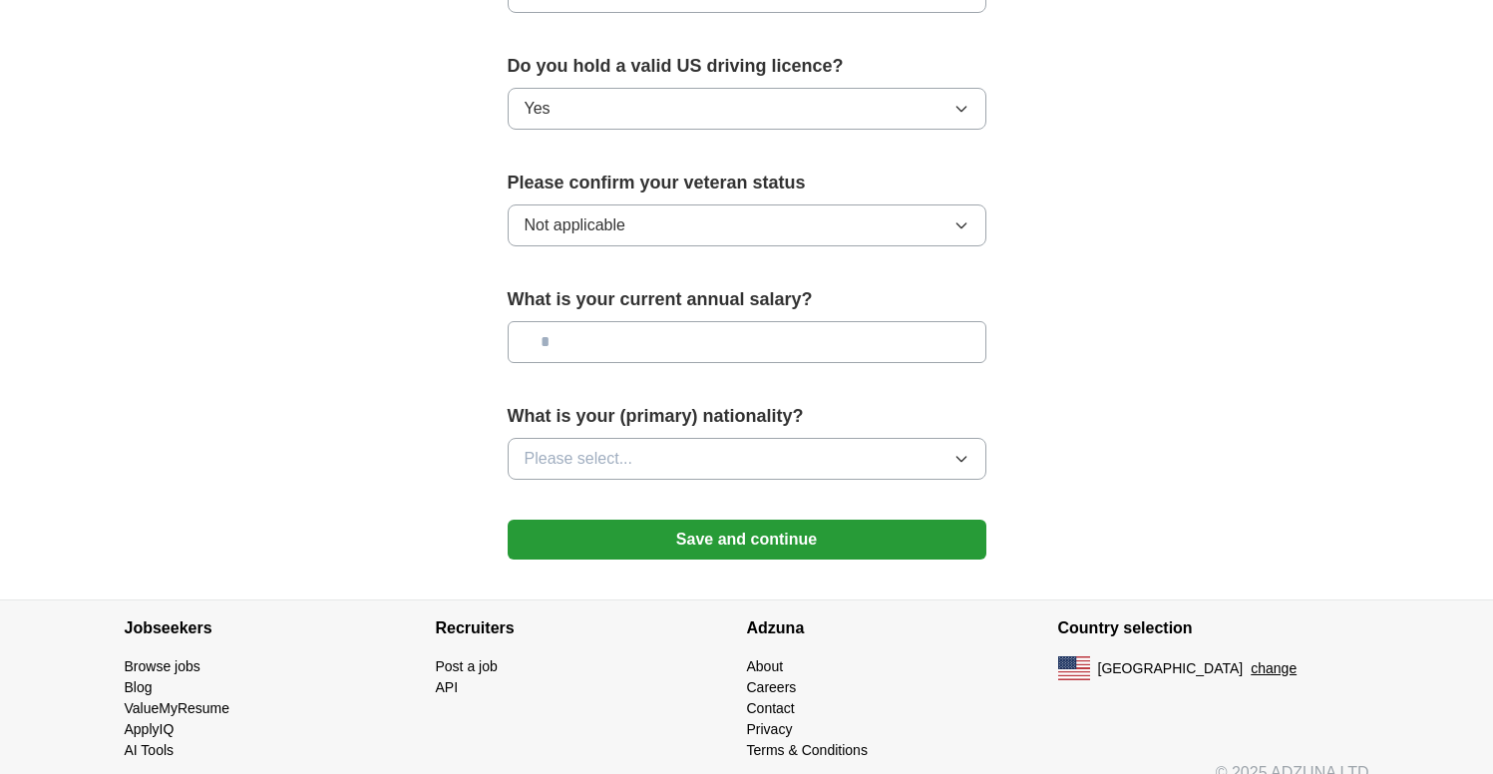
click at [959, 457] on icon "button" at bounding box center [960, 459] width 9 height 5
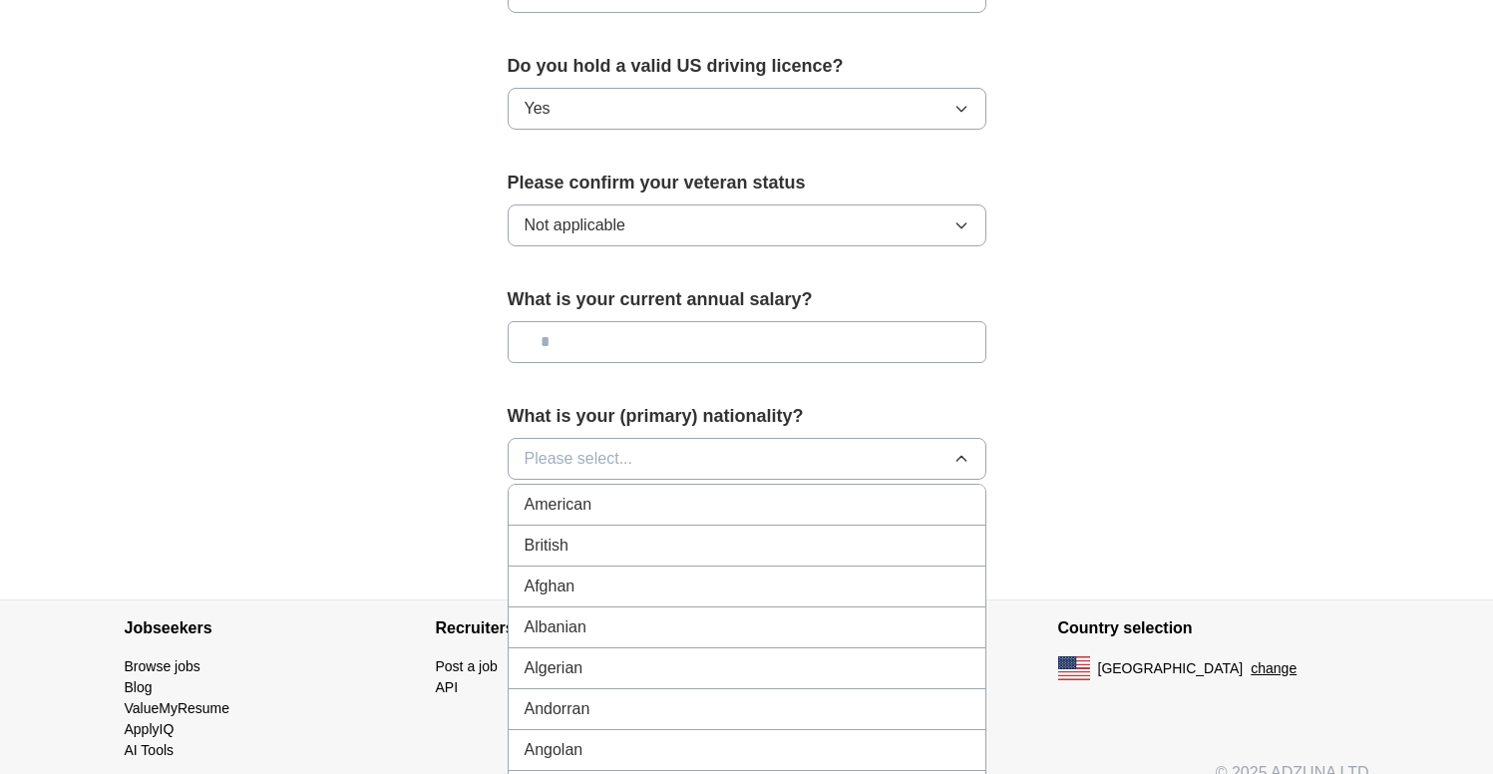
click at [940, 493] on div "American" at bounding box center [747, 505] width 445 height 24
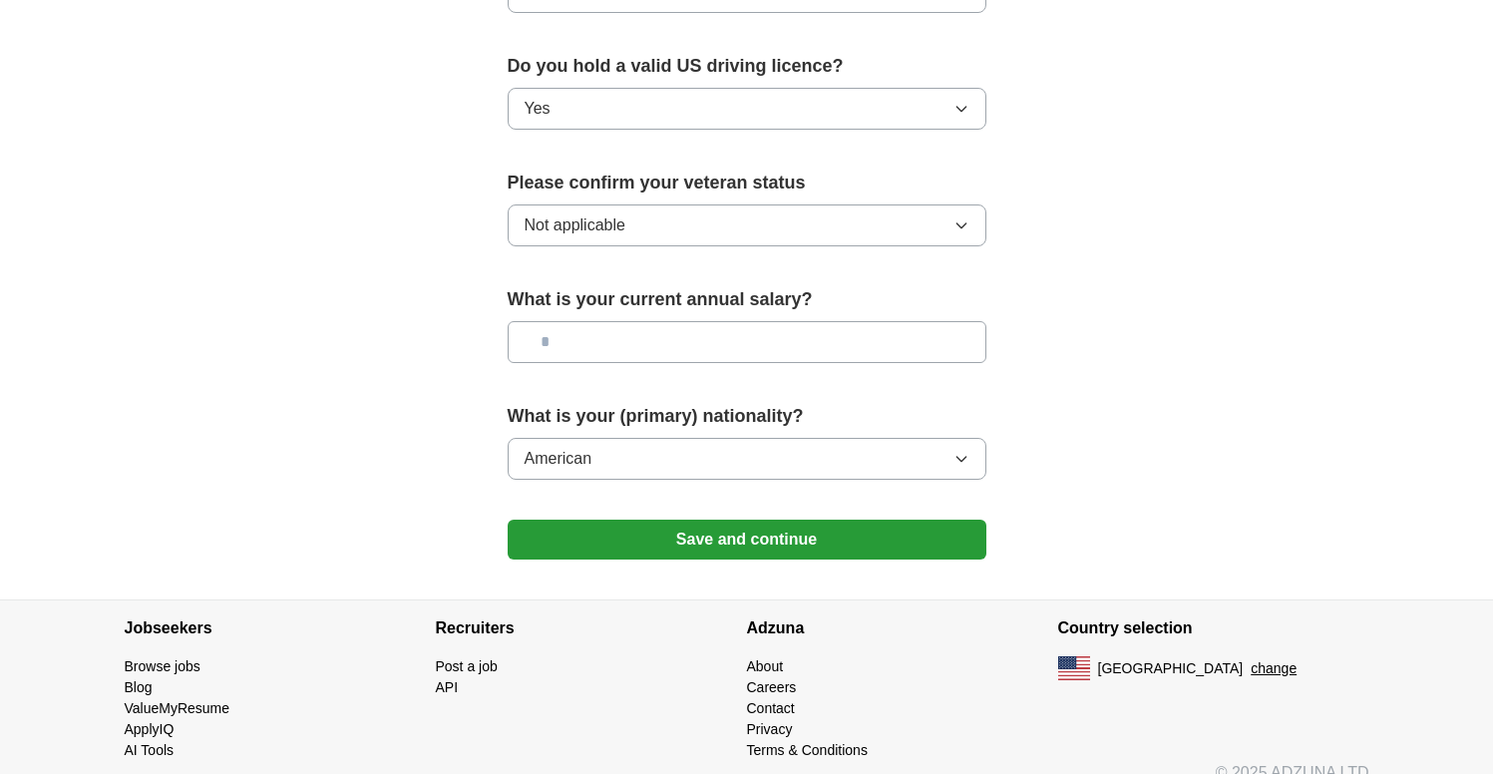
click at [805, 520] on button "Save and continue" at bounding box center [747, 540] width 479 height 40
